Goal: Task Accomplishment & Management: Use online tool/utility

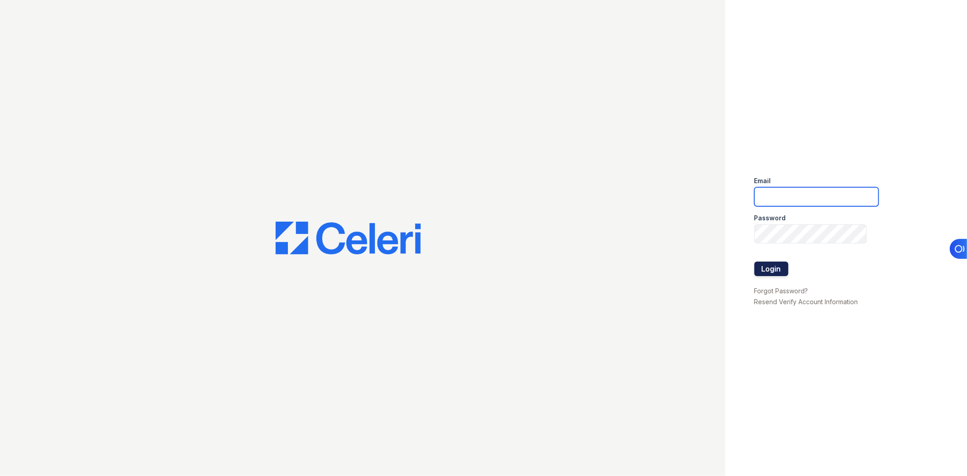
type input "[EMAIL_ADDRESS][DOMAIN_NAME]"
click at [775, 268] on button "Login" at bounding box center [771, 268] width 34 height 15
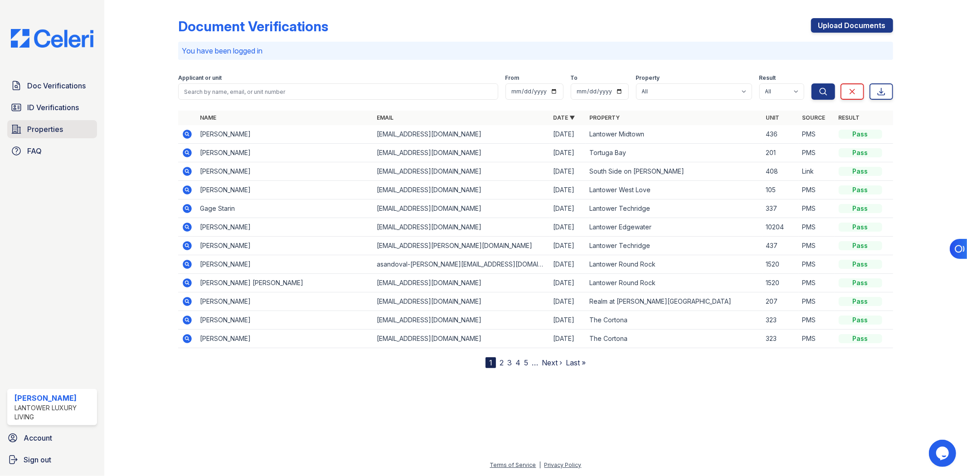
click at [44, 127] on span "Properties" at bounding box center [45, 129] width 36 height 11
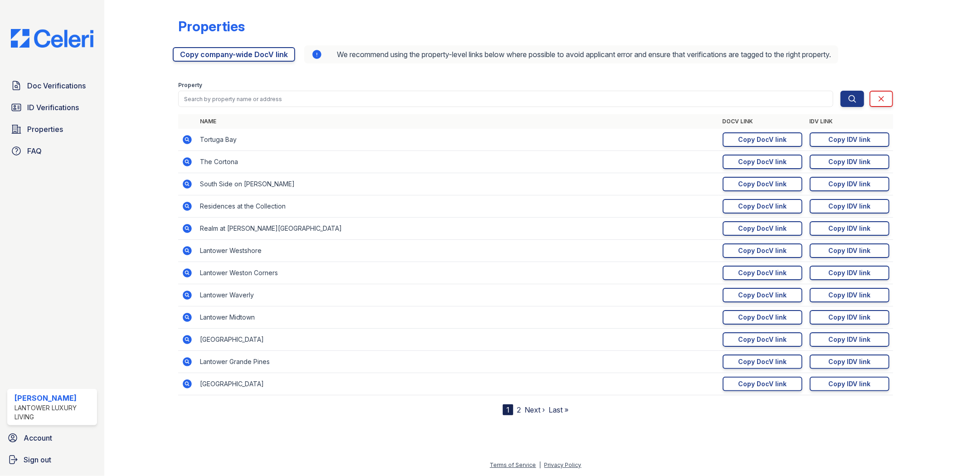
click at [519, 410] on link "2" at bounding box center [519, 409] width 4 height 9
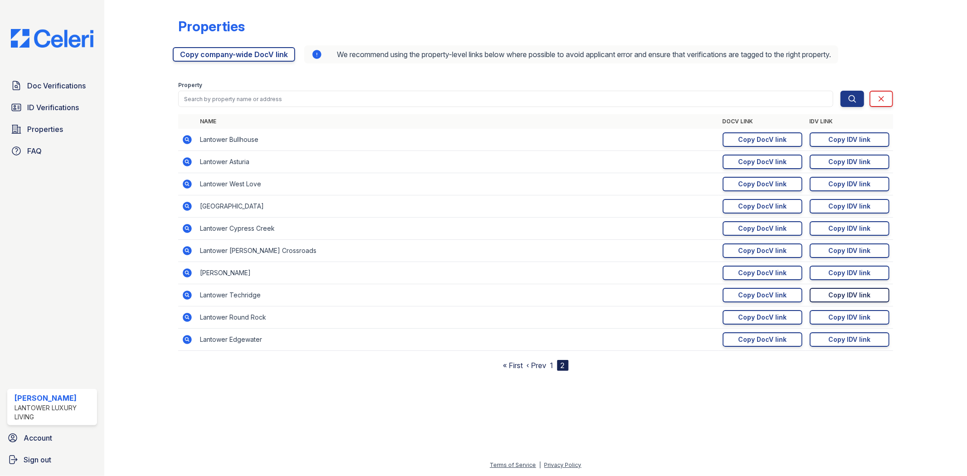
click at [842, 293] on div "Copy IDV link" at bounding box center [849, 294] width 42 height 9
